Goal: Task Accomplishment & Management: Manage account settings

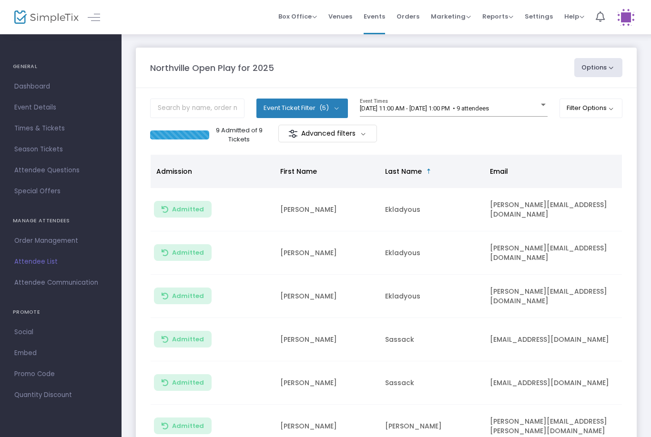
click at [467, 106] on span "[DATE] 11:00 AM - [DATE] 1:00 PM • 9 attendees" at bounding box center [424, 108] width 129 height 7
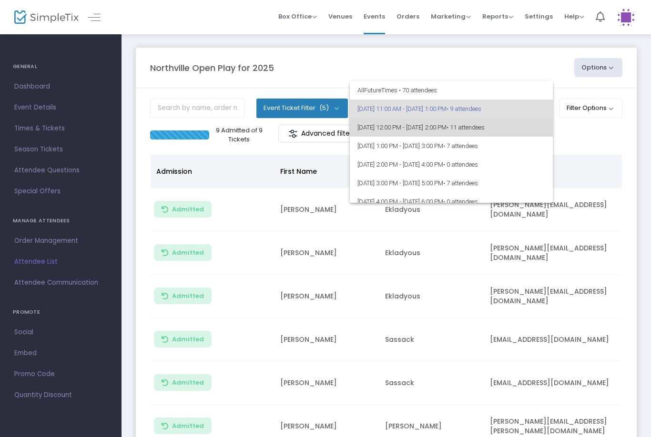
click at [464, 130] on span "[DATE] 12:00 PM - [DATE] 2:00 PM • 11 attendees" at bounding box center [451, 127] width 188 height 19
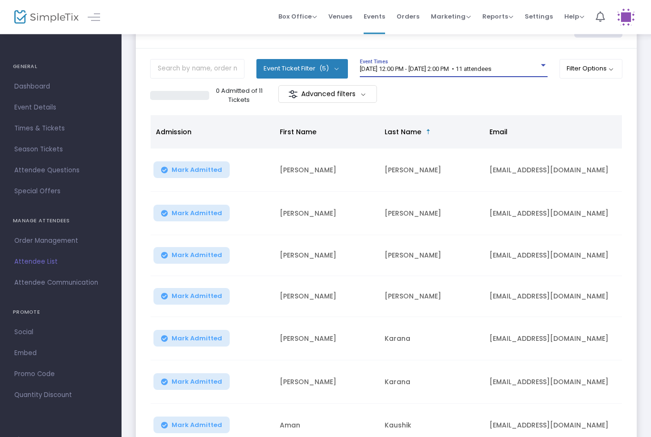
scroll to position [41, 0]
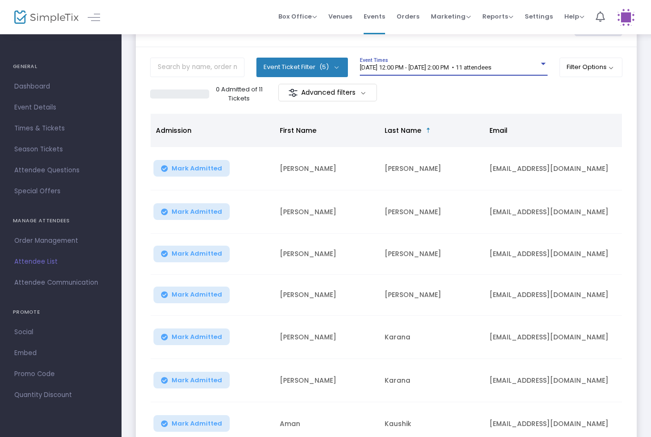
click at [180, 177] on button "Mark Admitted" at bounding box center [191, 168] width 76 height 17
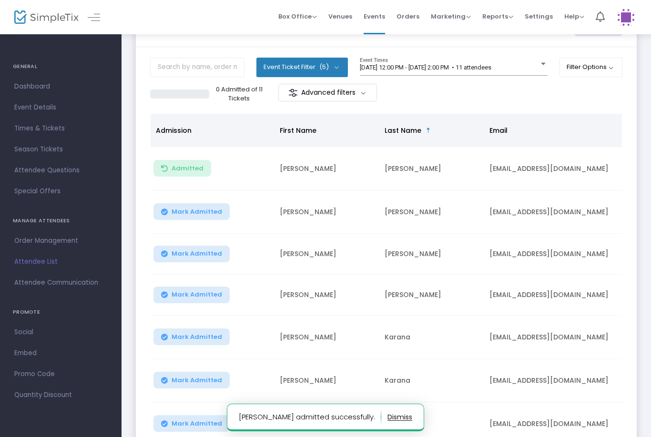
click at [195, 213] on span "Mark Admitted" at bounding box center [197, 212] width 51 height 8
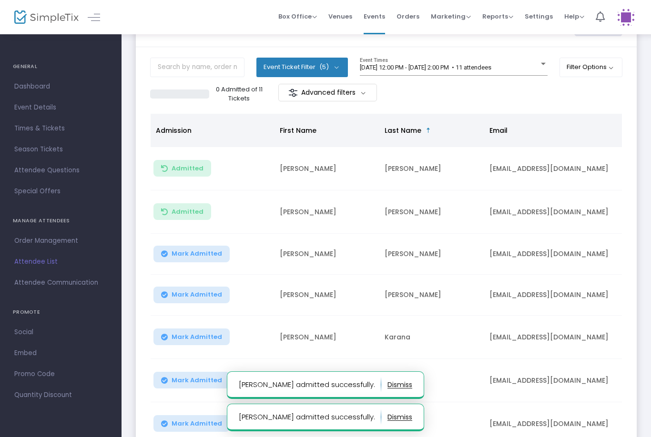
click at [205, 261] on button "Mark Admitted" at bounding box center [191, 254] width 76 height 17
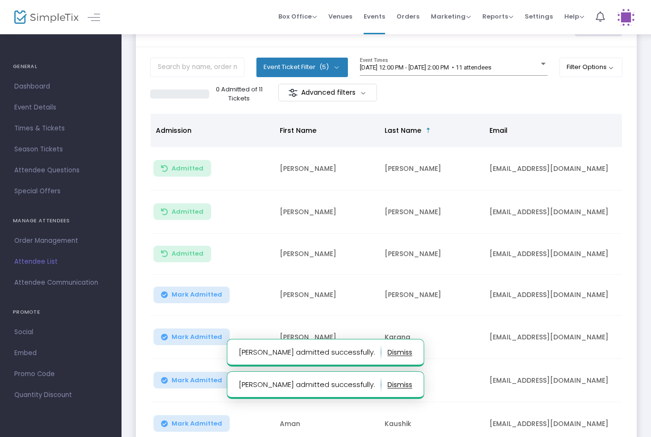
click at [193, 295] on span "Mark Admitted" at bounding box center [197, 295] width 51 height 8
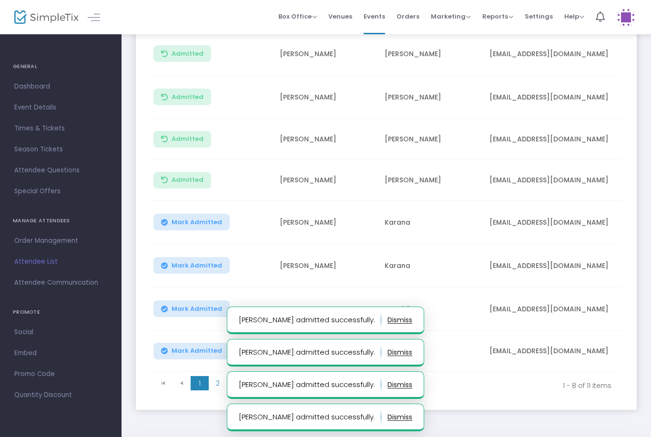
scroll to position [159, 0]
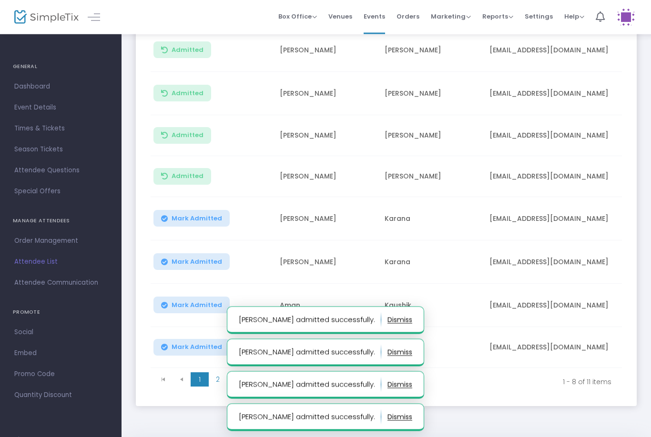
click at [196, 307] on span "Mark Admitted" at bounding box center [197, 306] width 51 height 8
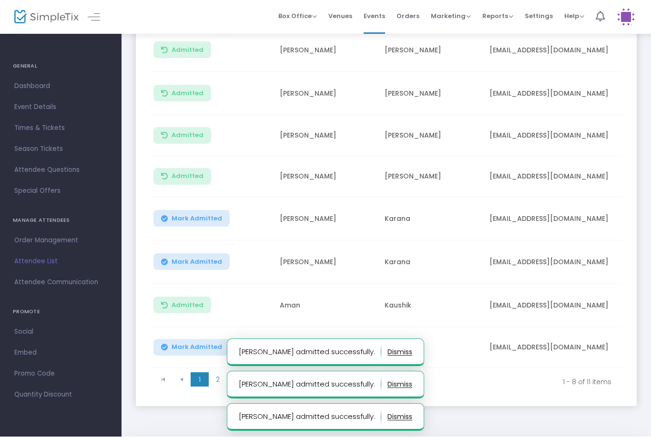
click at [193, 349] on span "Mark Admitted" at bounding box center [197, 348] width 51 height 8
click at [216, 380] on span "2" at bounding box center [218, 380] width 18 height 14
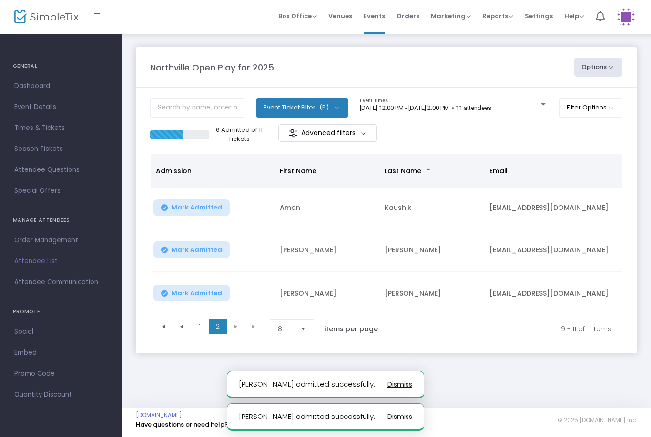
scroll to position [0, 0]
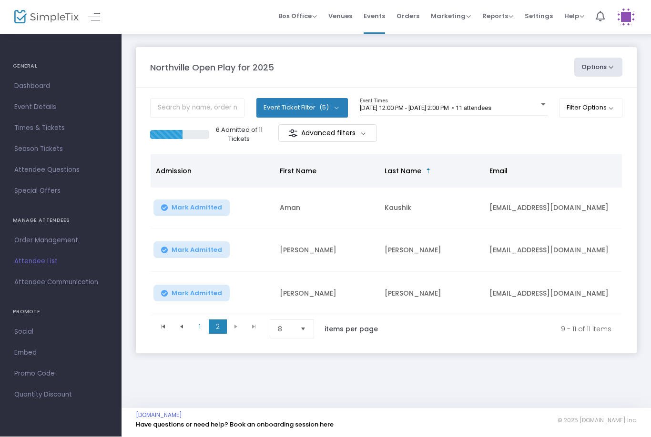
click at [190, 216] on button "Mark Admitted" at bounding box center [191, 208] width 76 height 17
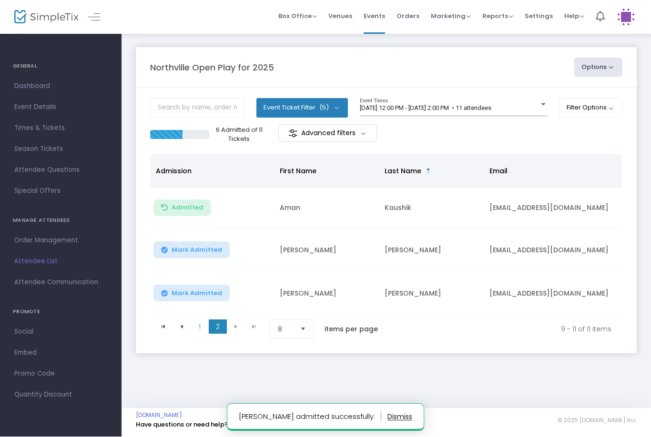
click at [200, 252] on span "Mark Admitted" at bounding box center [197, 251] width 51 height 8
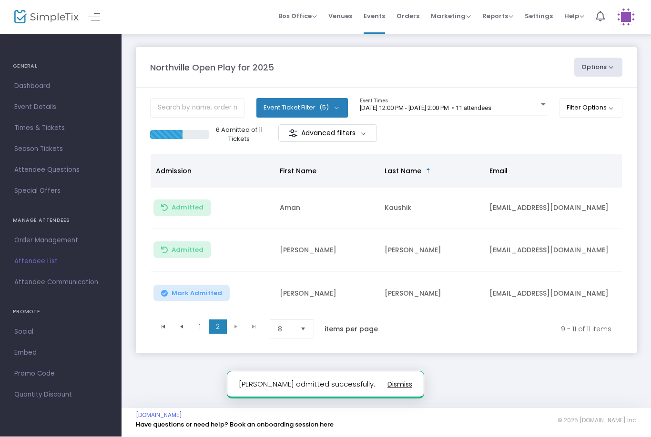
click at [201, 290] on span "Mark Admitted" at bounding box center [197, 294] width 51 height 8
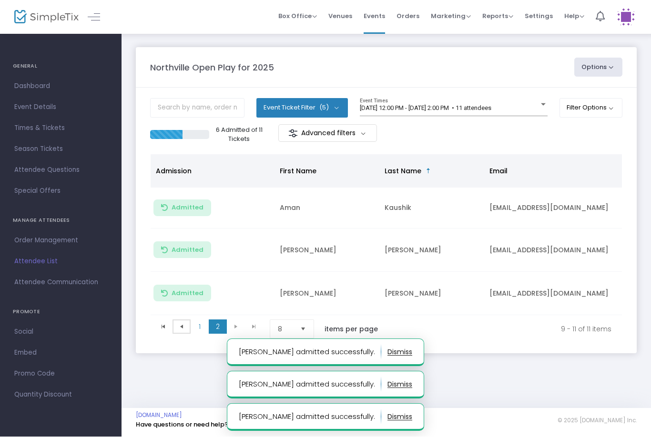
click at [187, 324] on span at bounding box center [182, 327] width 18 height 14
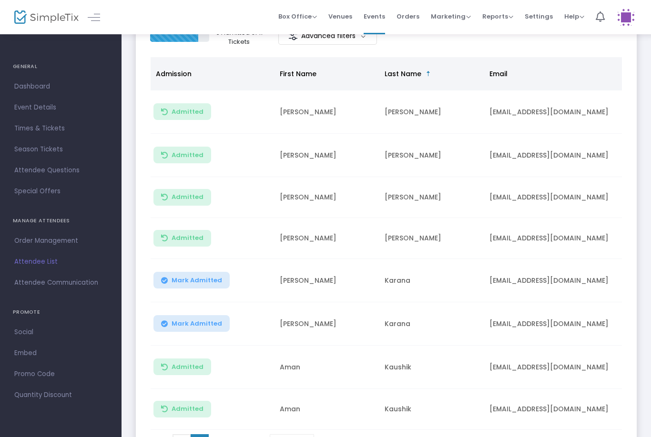
scroll to position [130, 0]
